Goal: Information Seeking & Learning: Learn about a topic

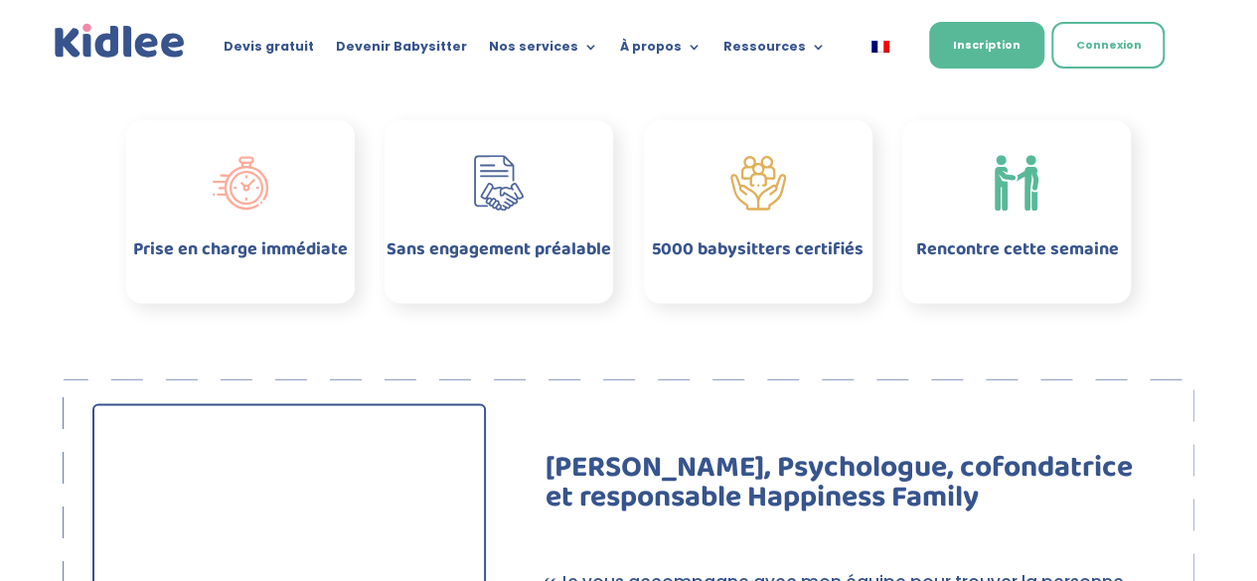
scroll to position [1071, 0]
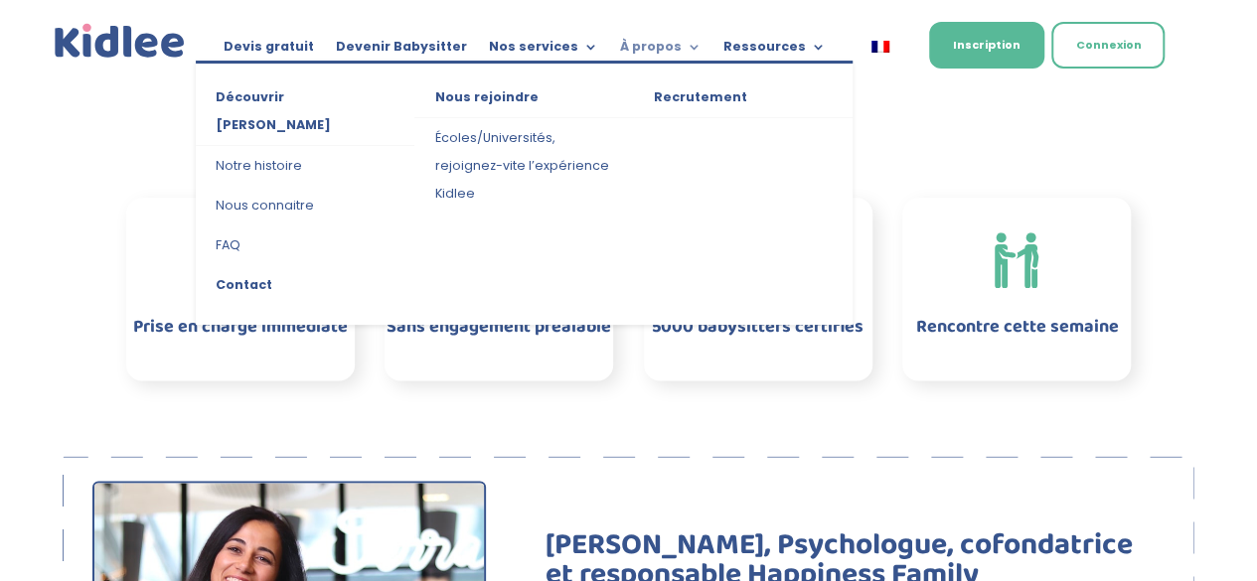
click at [651, 50] on link "À propos" at bounding box center [660, 51] width 81 height 22
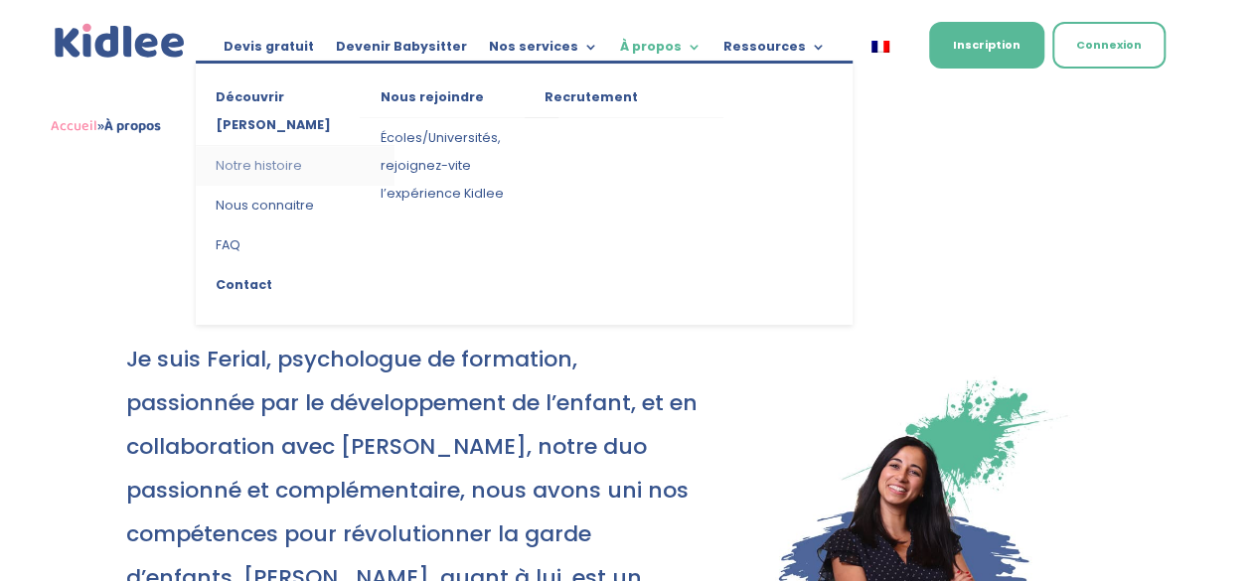
drag, startPoint x: 0, startPoint y: 0, endPoint x: 269, endPoint y: 134, distance: 300.9
click at [269, 146] on link "Notre histoire" at bounding box center [295, 166] width 199 height 40
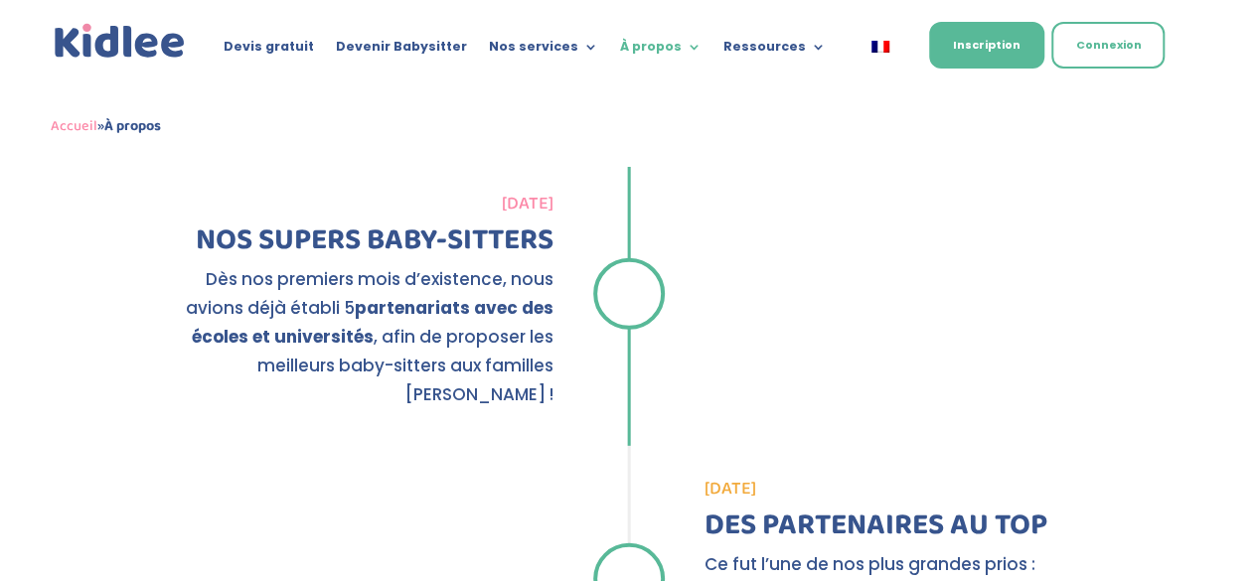
scroll to position [2485, 0]
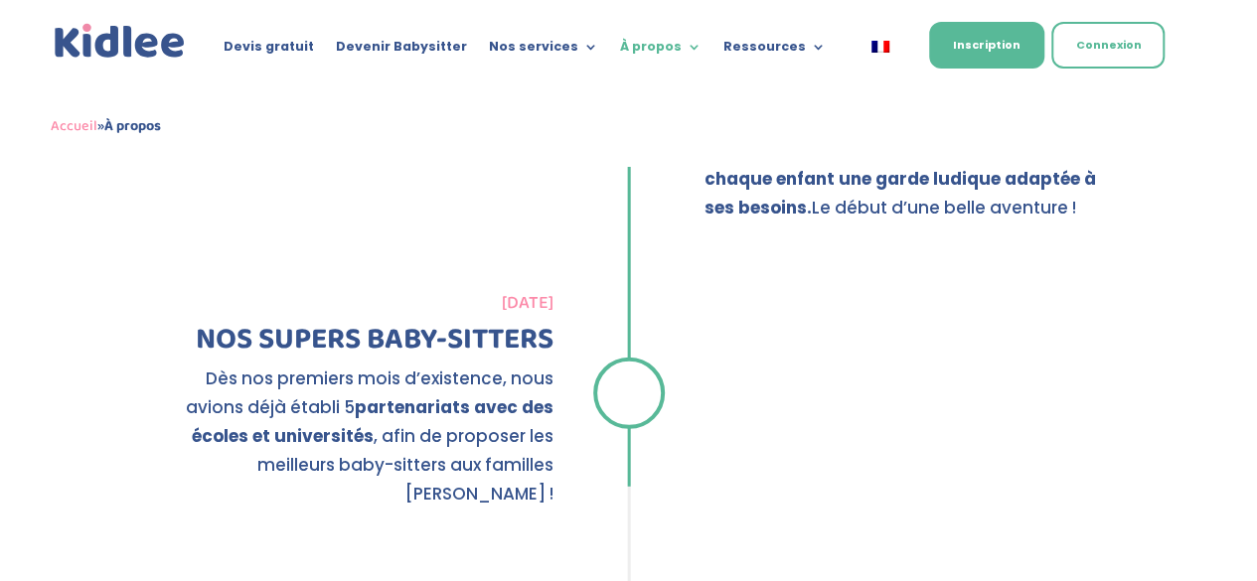
click at [1032, 270] on div "[DATE] NOS SUPERS BABY-SITTERS Dès nos premiers mois d’existence, nous avions d…" at bounding box center [629, 399] width 1006 height 258
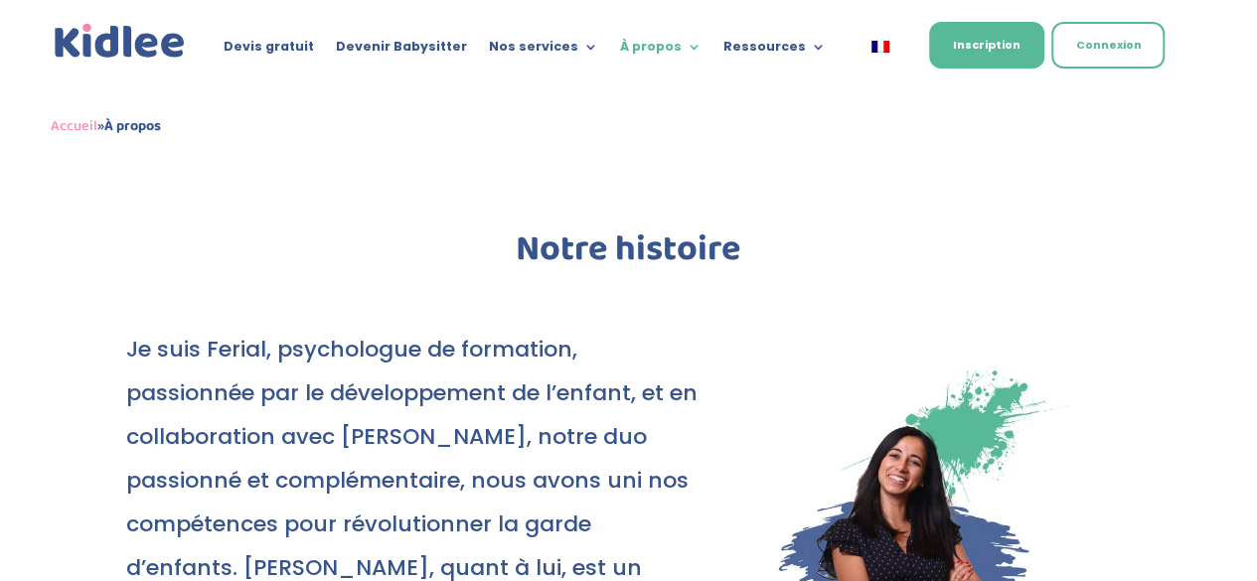
scroll to position [0, 0]
